Goal: Answer question/provide support

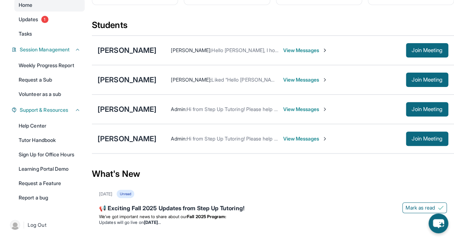
scroll to position [76, 0]
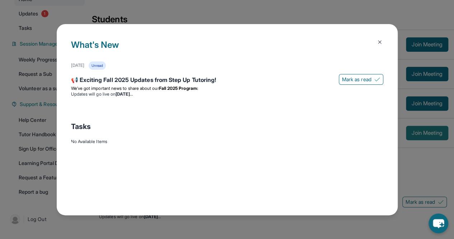
click at [426, 138] on main "Current Students 4 First Match : [DATE] Sessions 12 Last 30 days : 12 Sessions …" at bounding box center [273, 130] width 362 height 321
click at [106, 66] on div "Unread" at bounding box center [97, 65] width 17 height 8
click at [379, 43] on img at bounding box center [380, 42] width 6 height 6
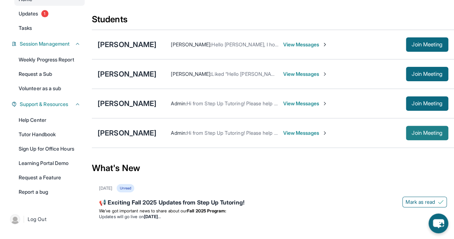
click at [430, 133] on button "Join Meeting" at bounding box center [427, 133] width 42 height 14
click at [424, 135] on span "Join Meeting" at bounding box center [427, 133] width 31 height 4
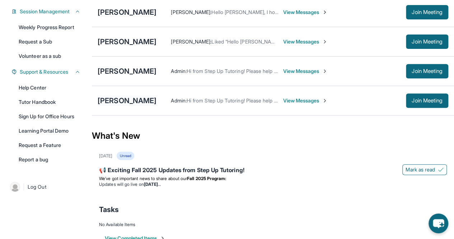
click at [117, 104] on div "[PERSON_NAME]" at bounding box center [127, 101] width 59 height 10
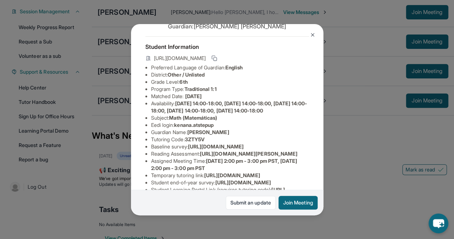
scroll to position [27, 0]
copy li "kenana.atstepup"
drag, startPoint x: 176, startPoint y: 137, endPoint x: 237, endPoint y: 136, distance: 61.4
click at [237, 128] on li "Eedi login : kenana.atstepup" at bounding box center [230, 124] width 158 height 7
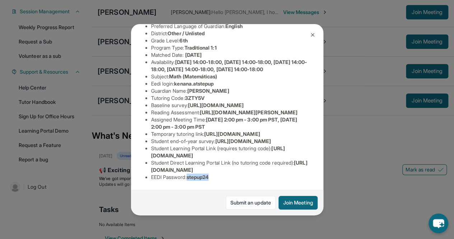
copy span "stepup24"
drag, startPoint x: 190, startPoint y: 171, endPoint x: 222, endPoint y: 171, distance: 31.2
click at [222, 173] on li "EEDI Password : stepup24" at bounding box center [230, 176] width 158 height 7
